Goal: Find specific page/section: Find specific page/section

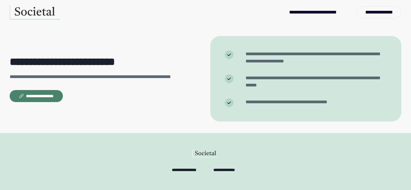
click at [53, 100] on button "**********" at bounding box center [36, 96] width 53 height 12
